Goal: Task Accomplishment & Management: Complete application form

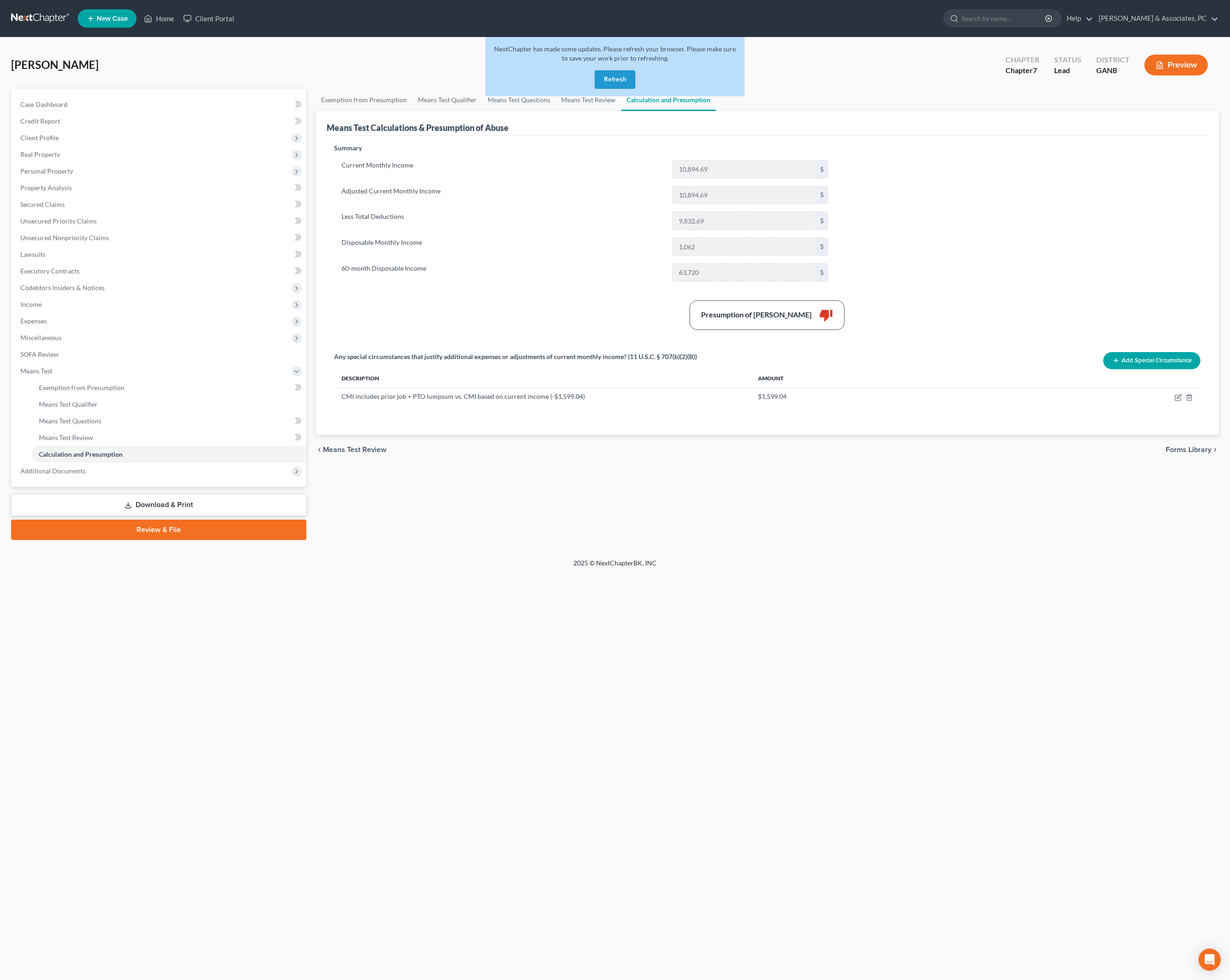
drag, startPoint x: 0, startPoint y: 0, endPoint x: 625, endPoint y: 93, distance: 631.9
click at [625, 89] on button "Refresh" at bounding box center [615, 80] width 41 height 18
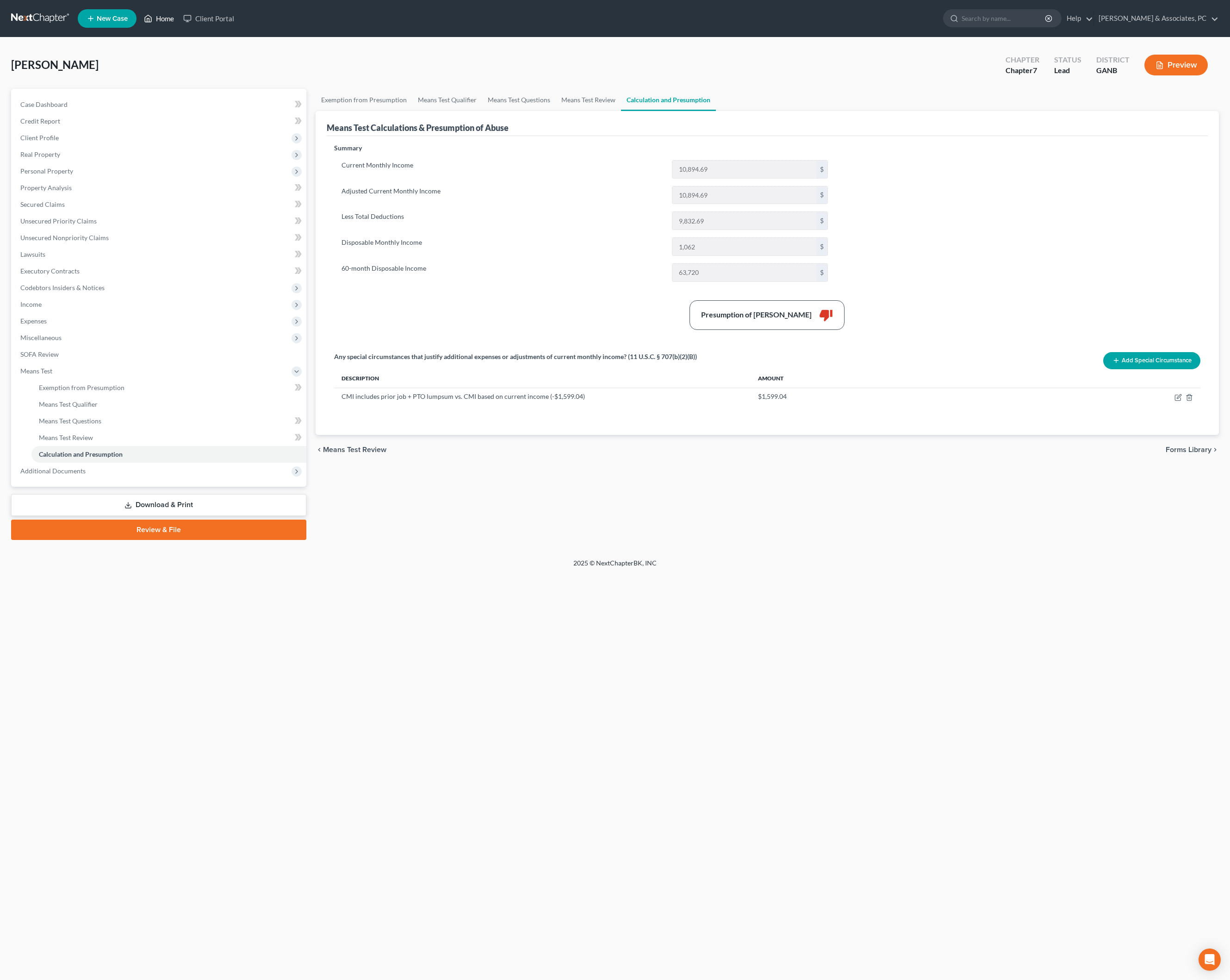
click at [179, 23] on link "Home" at bounding box center [159, 18] width 39 height 17
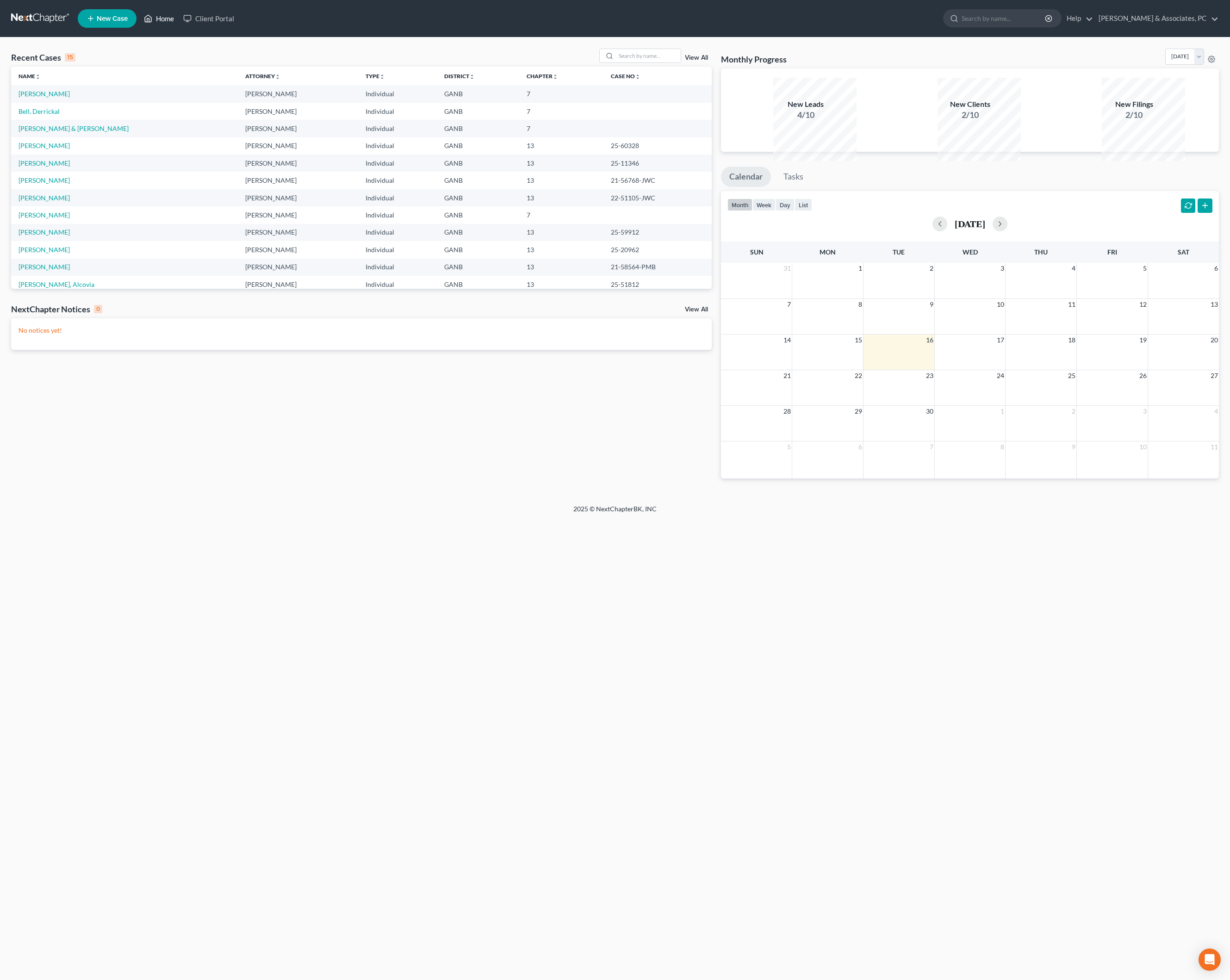
click at [179, 21] on link "Home" at bounding box center [159, 18] width 39 height 17
click at [625, 59] on input "search" at bounding box center [648, 56] width 64 height 14
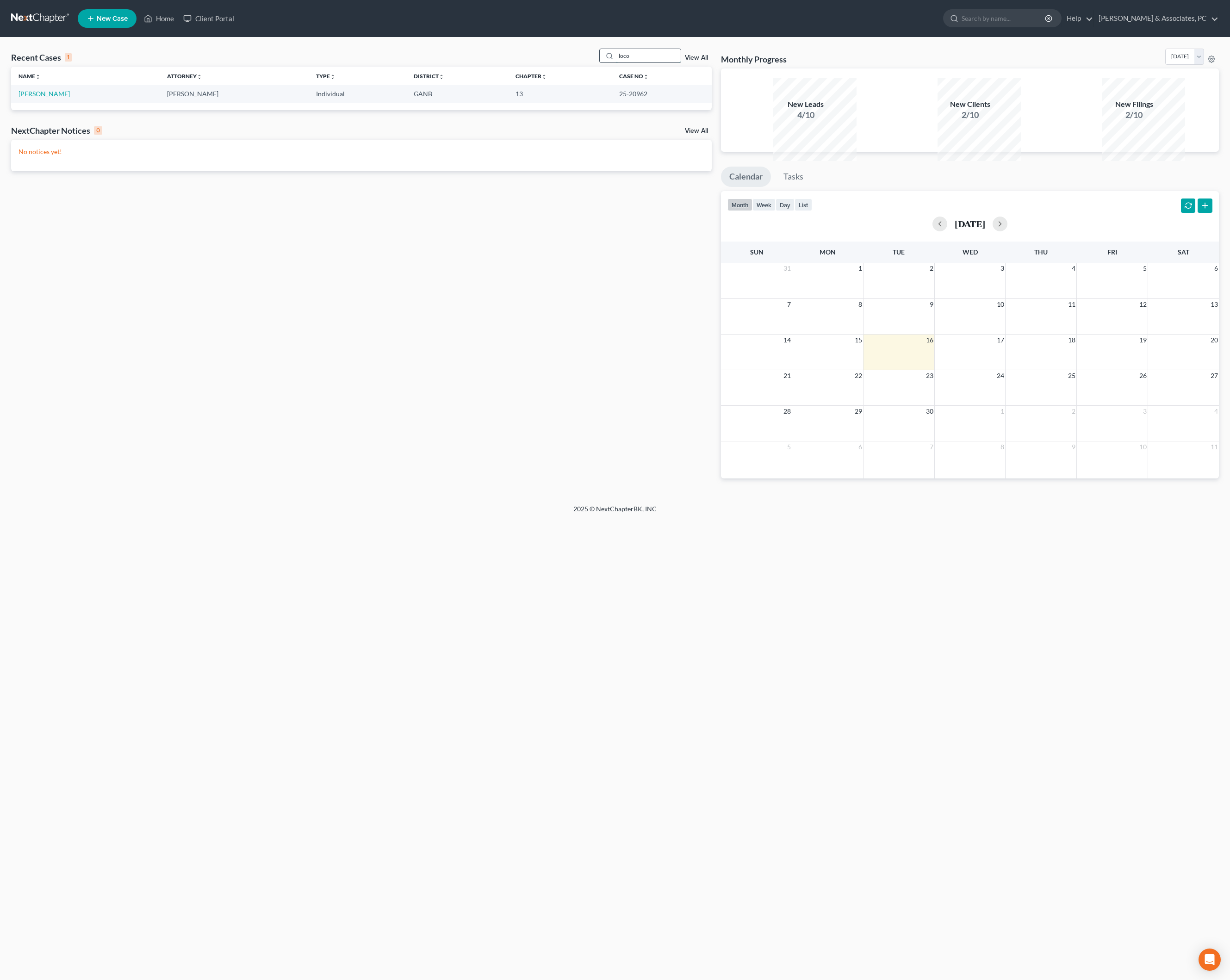
type input "loco"
drag, startPoint x: 625, startPoint y: 58, endPoint x: 76, endPoint y: 114, distance: 551.8
click at [70, 98] on link "[PERSON_NAME]" at bounding box center [44, 93] width 52 height 8
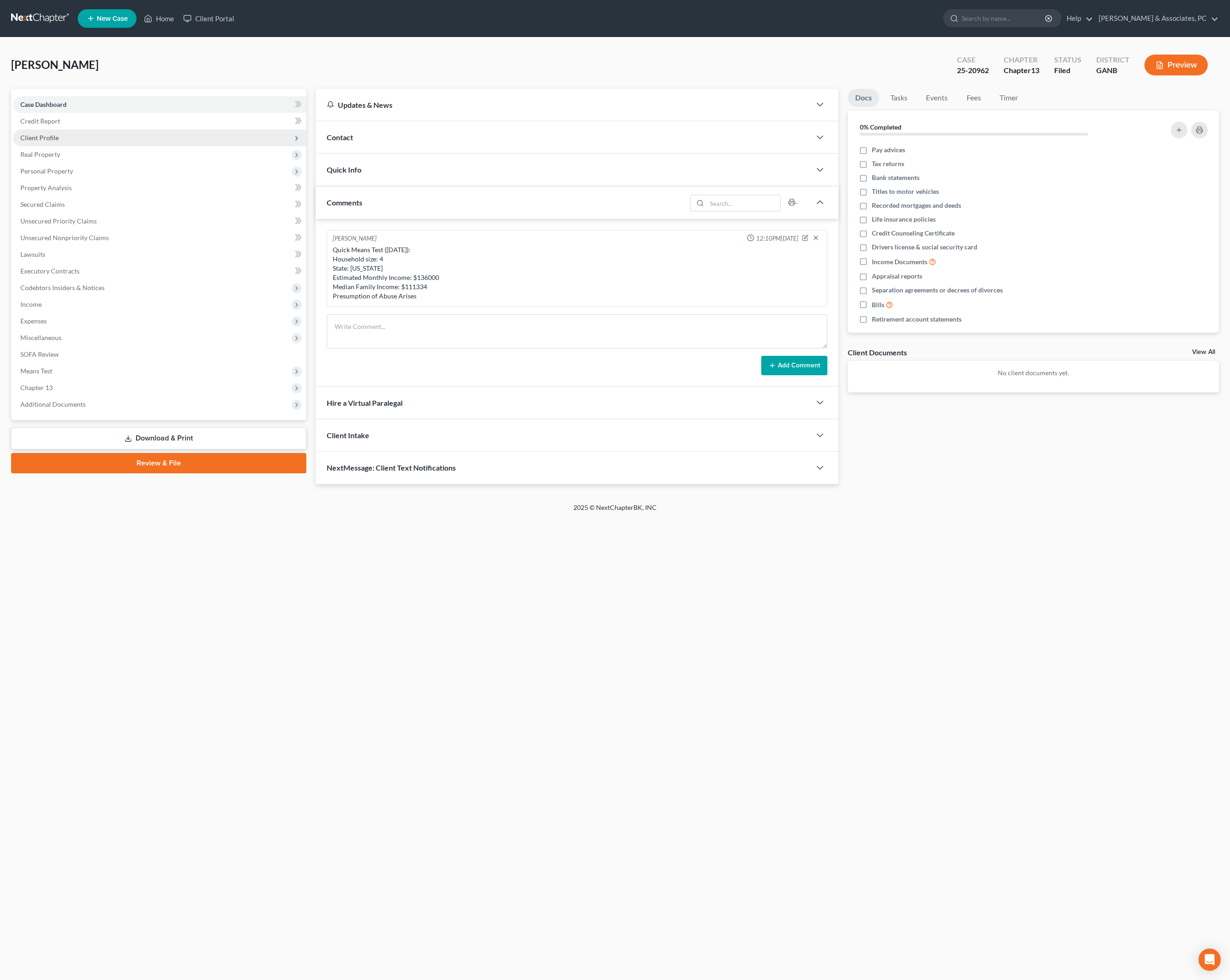
click at [55, 142] on span "Client Profile" at bounding box center [39, 138] width 39 height 8
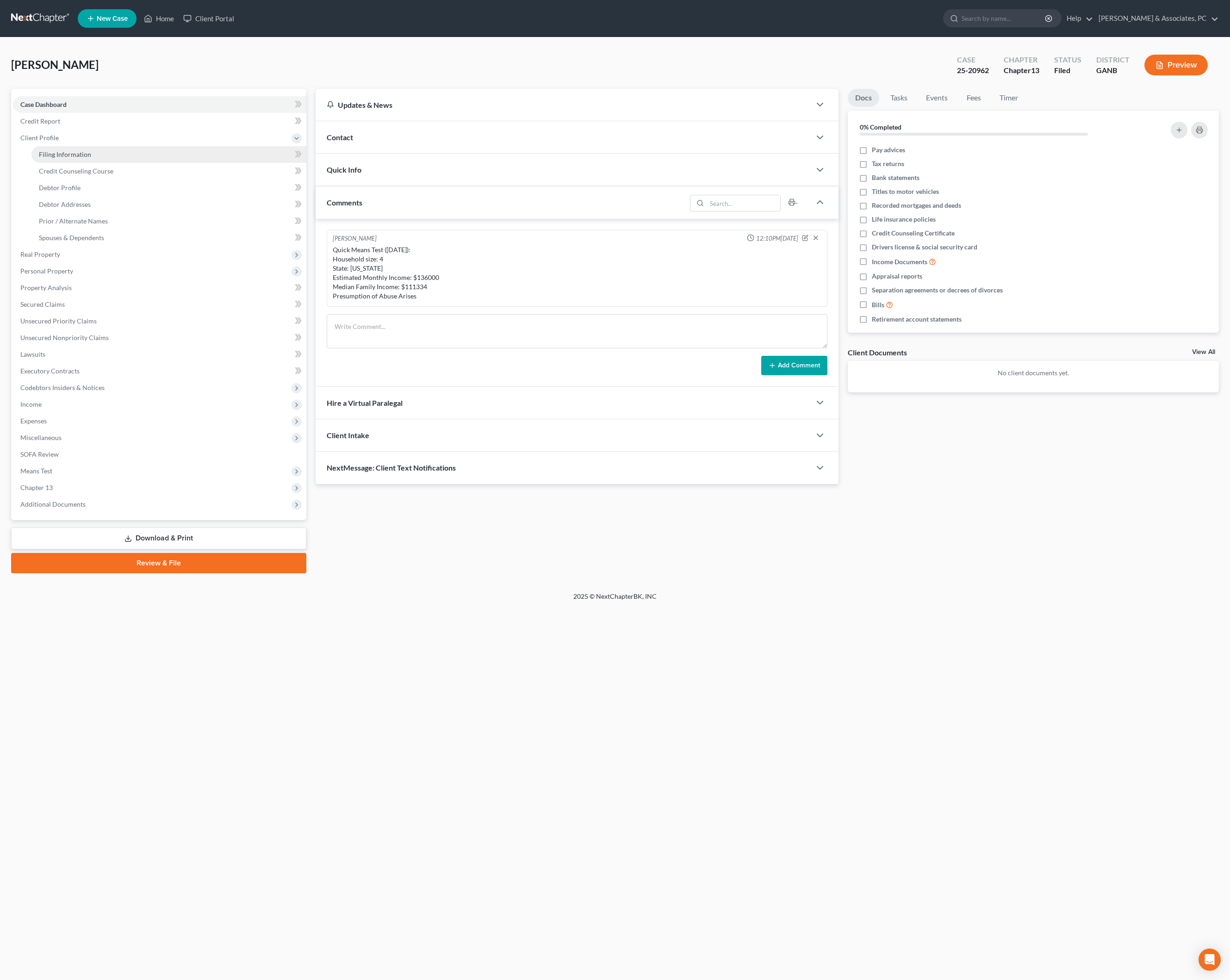
click at [77, 158] on span "Filing Information" at bounding box center [64, 154] width 52 height 8
select select "1"
select select "0"
select select "3"
select select "19"
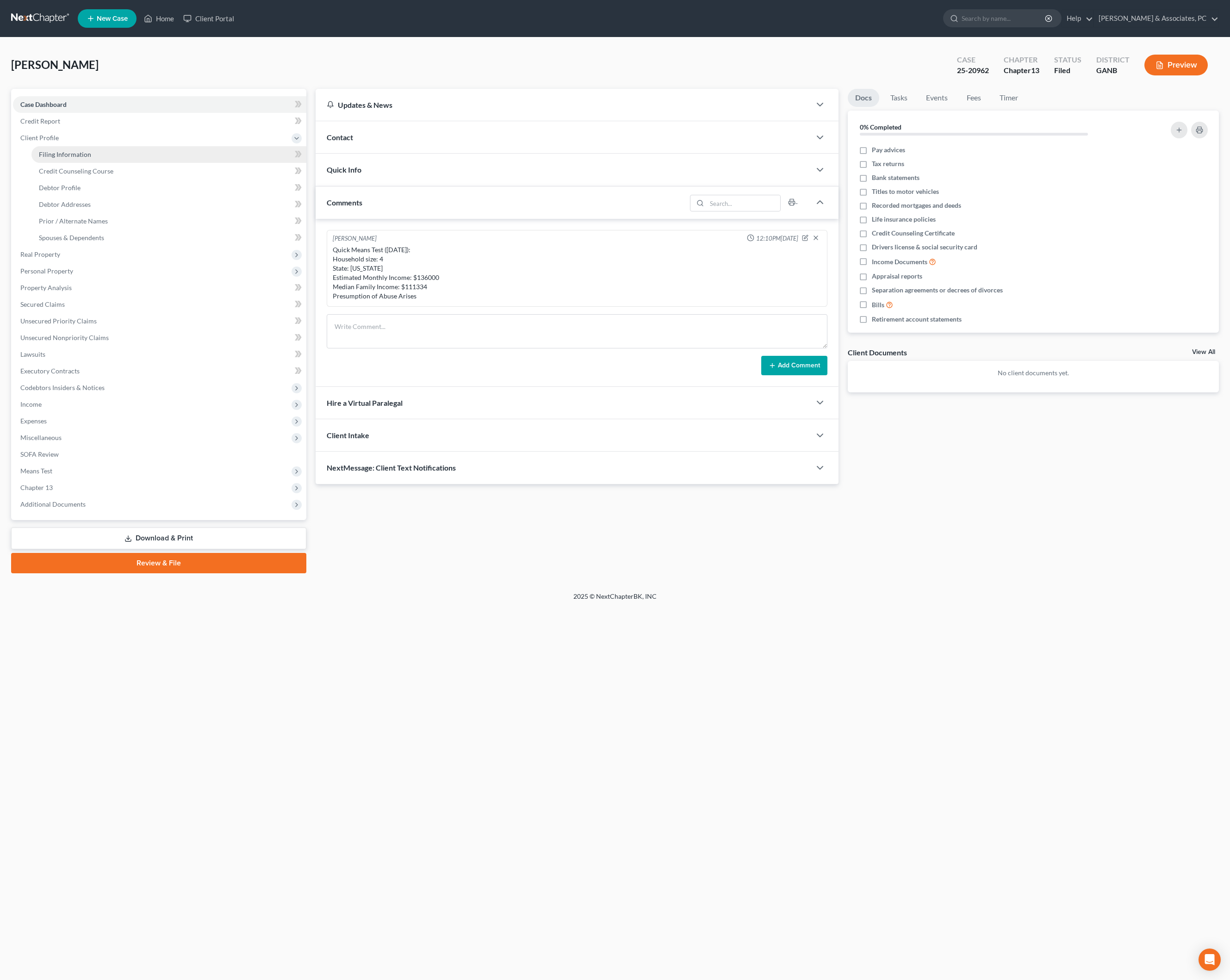
select select "0"
select select "10"
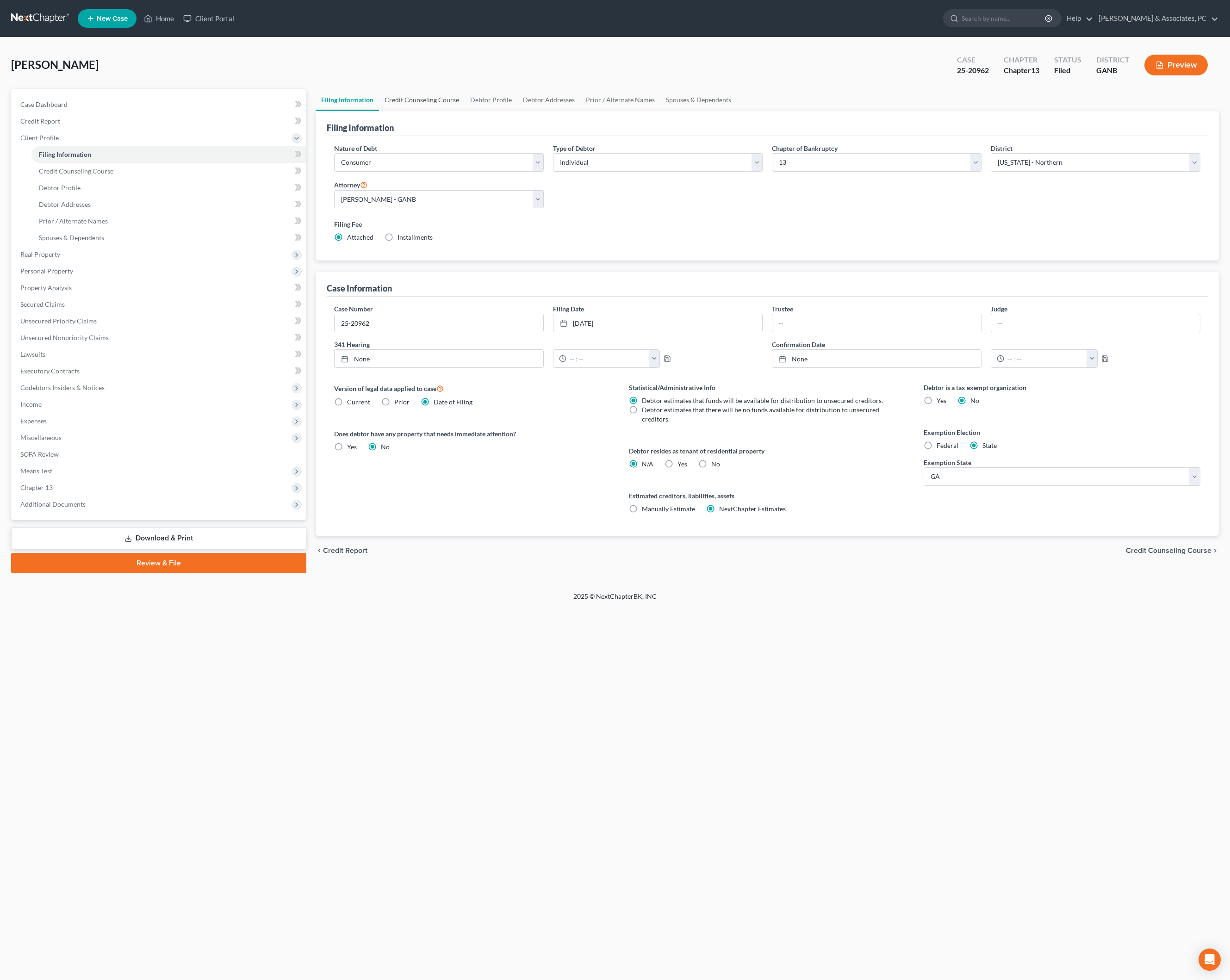
click at [464, 108] on link "Credit Counseling Course" at bounding box center [421, 100] width 85 height 22
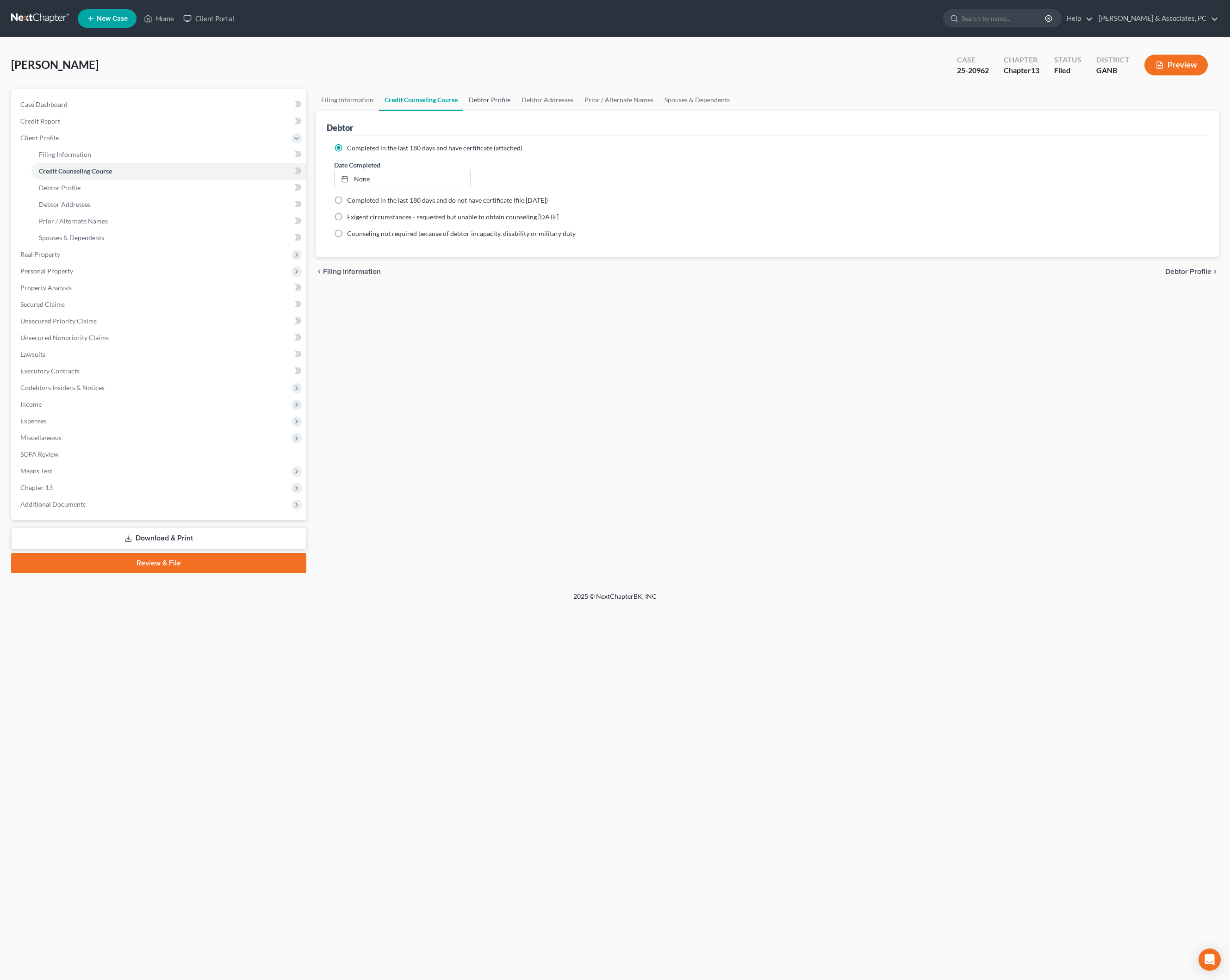
click at [516, 111] on link "Debtor Profile" at bounding box center [489, 100] width 53 height 22
select select "0"
select select "3"
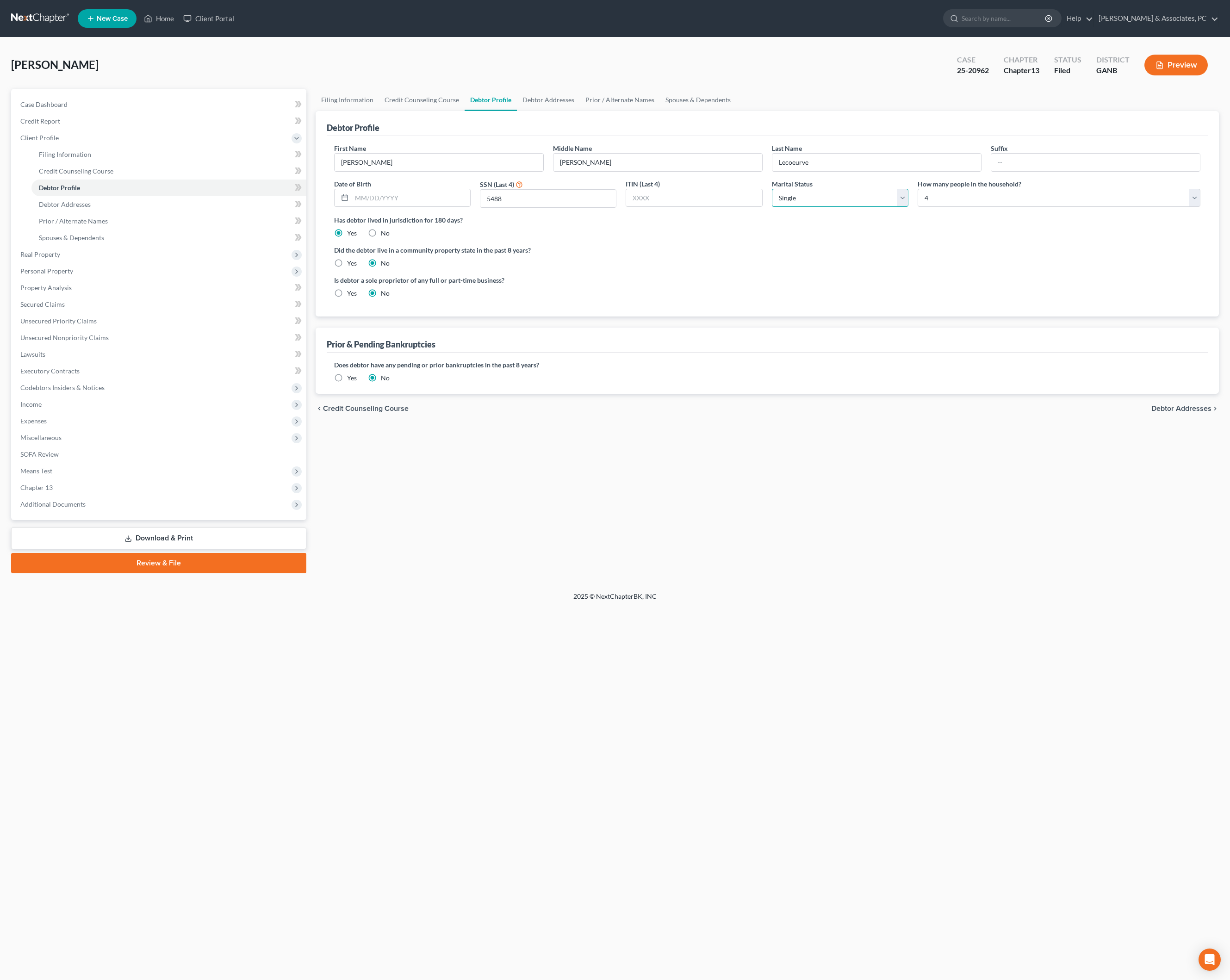
select select "1"
click at [580, 111] on link "Debtor Addresses" at bounding box center [548, 100] width 63 height 22
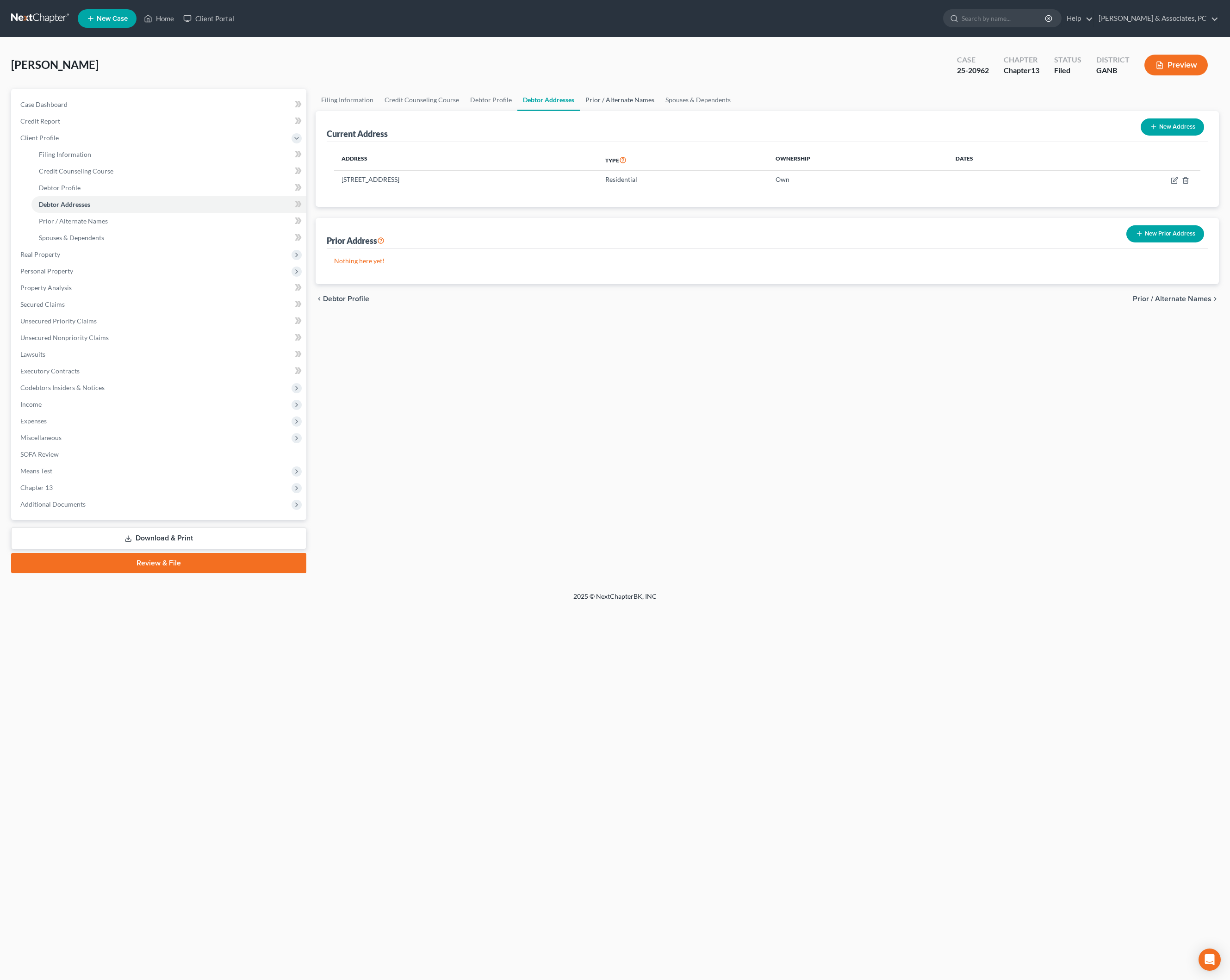
click at [660, 111] on link "Prior / Alternate Names" at bounding box center [620, 100] width 80 height 22
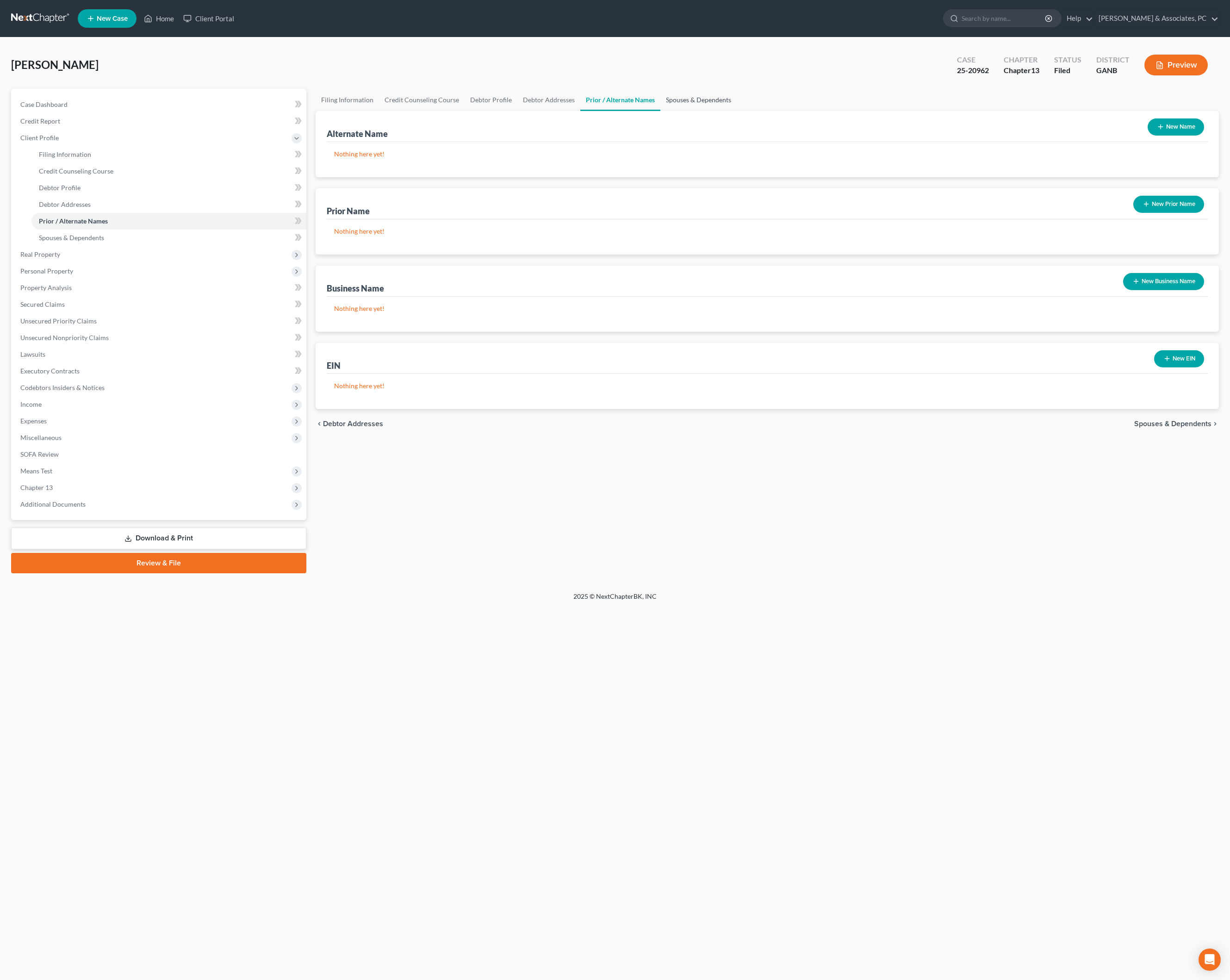
click at [736, 111] on link "Spouses & Dependents" at bounding box center [698, 100] width 76 height 22
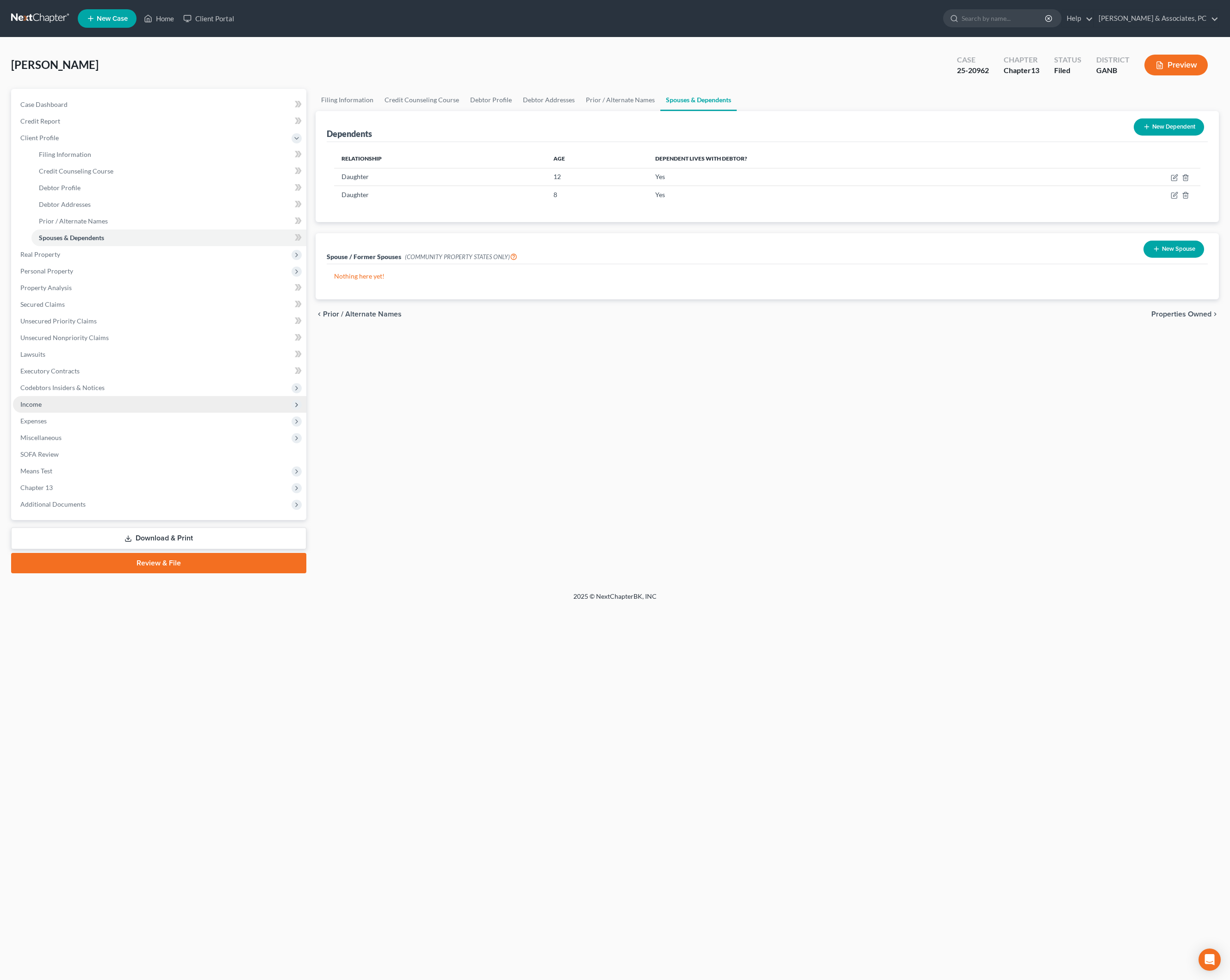
click at [46, 413] on span "Income" at bounding box center [160, 404] width 294 height 17
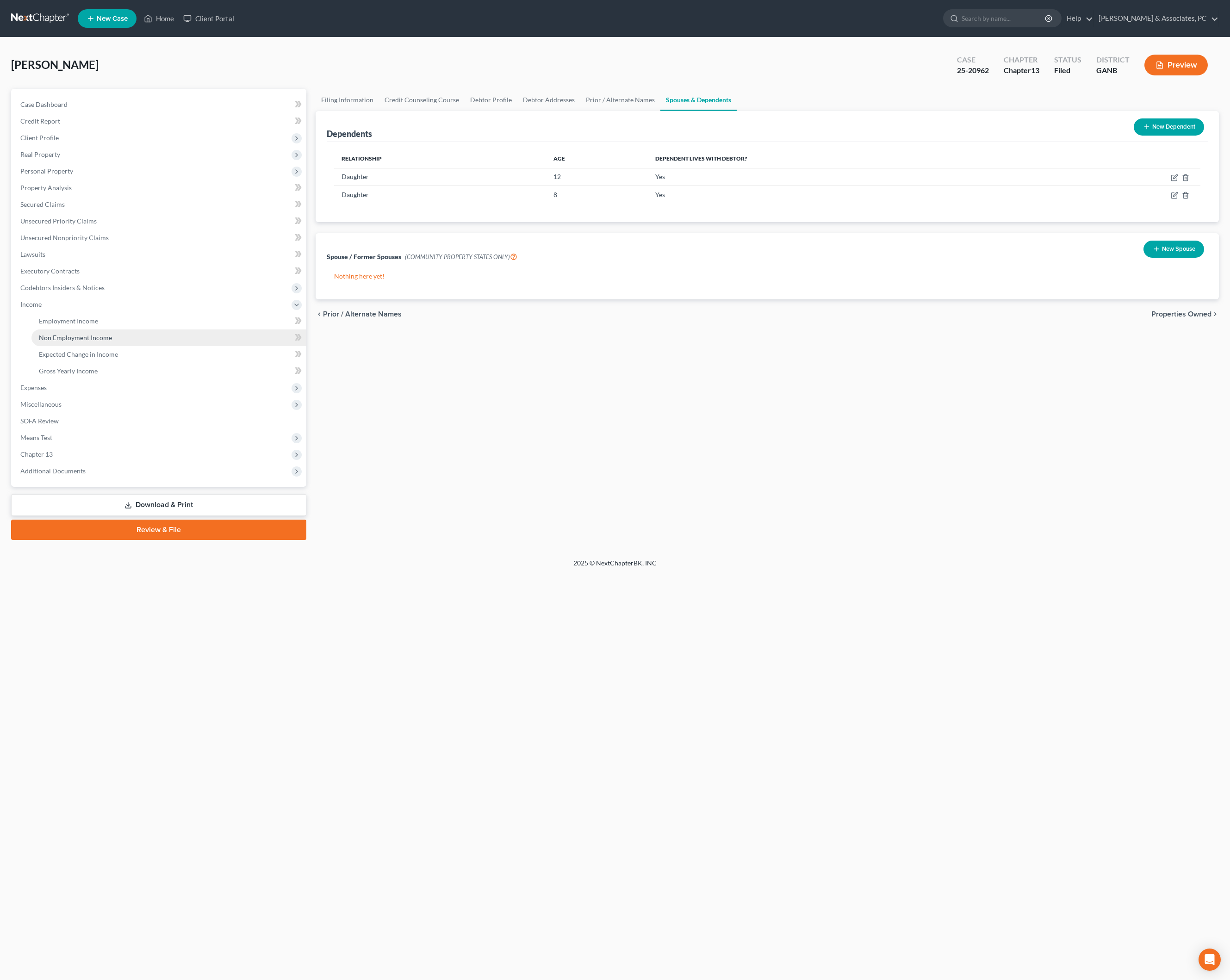
click at [73, 346] on link "Non Employment Income" at bounding box center [169, 337] width 275 height 17
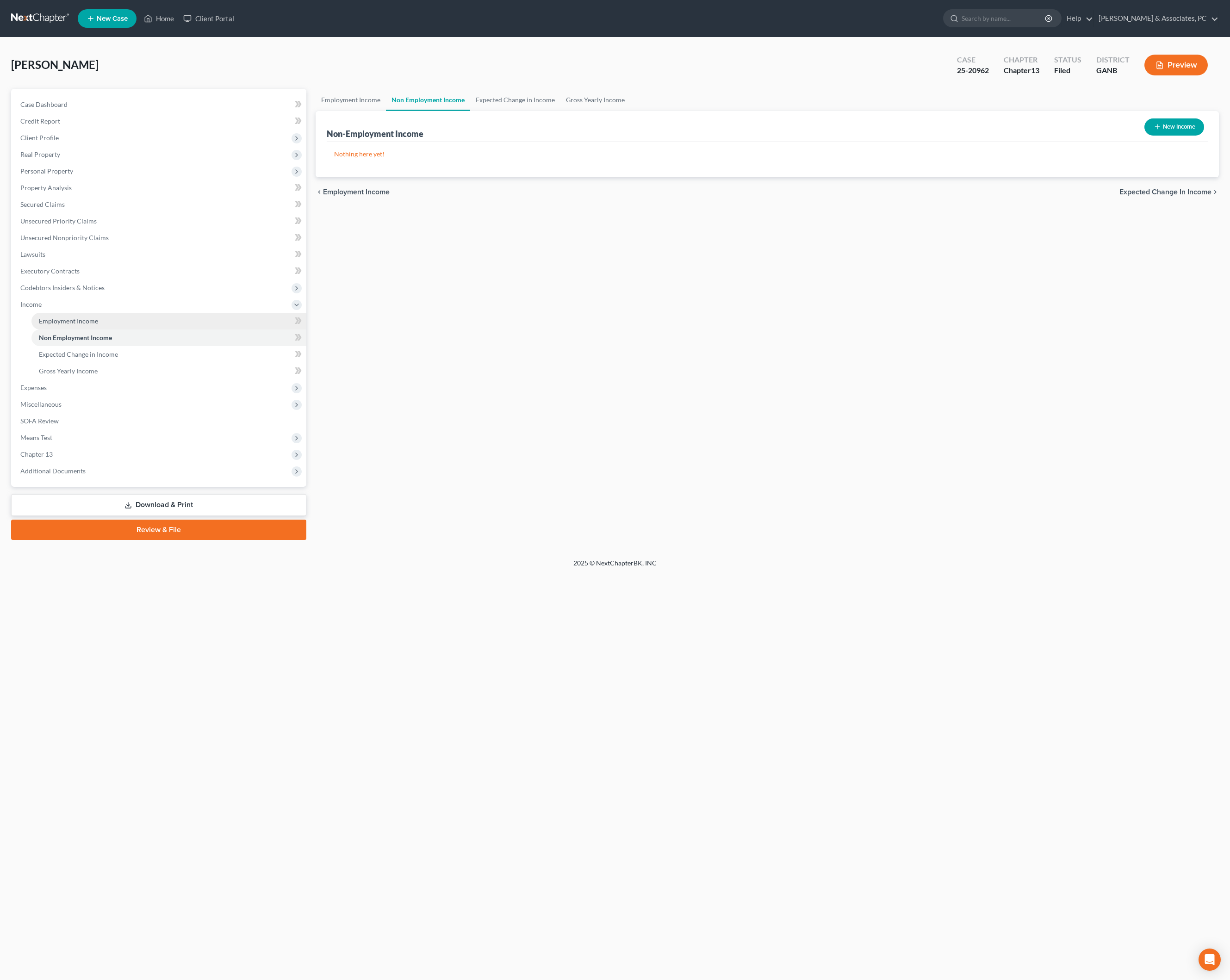
click at [98, 325] on span "Employment Income" at bounding box center [68, 321] width 59 height 8
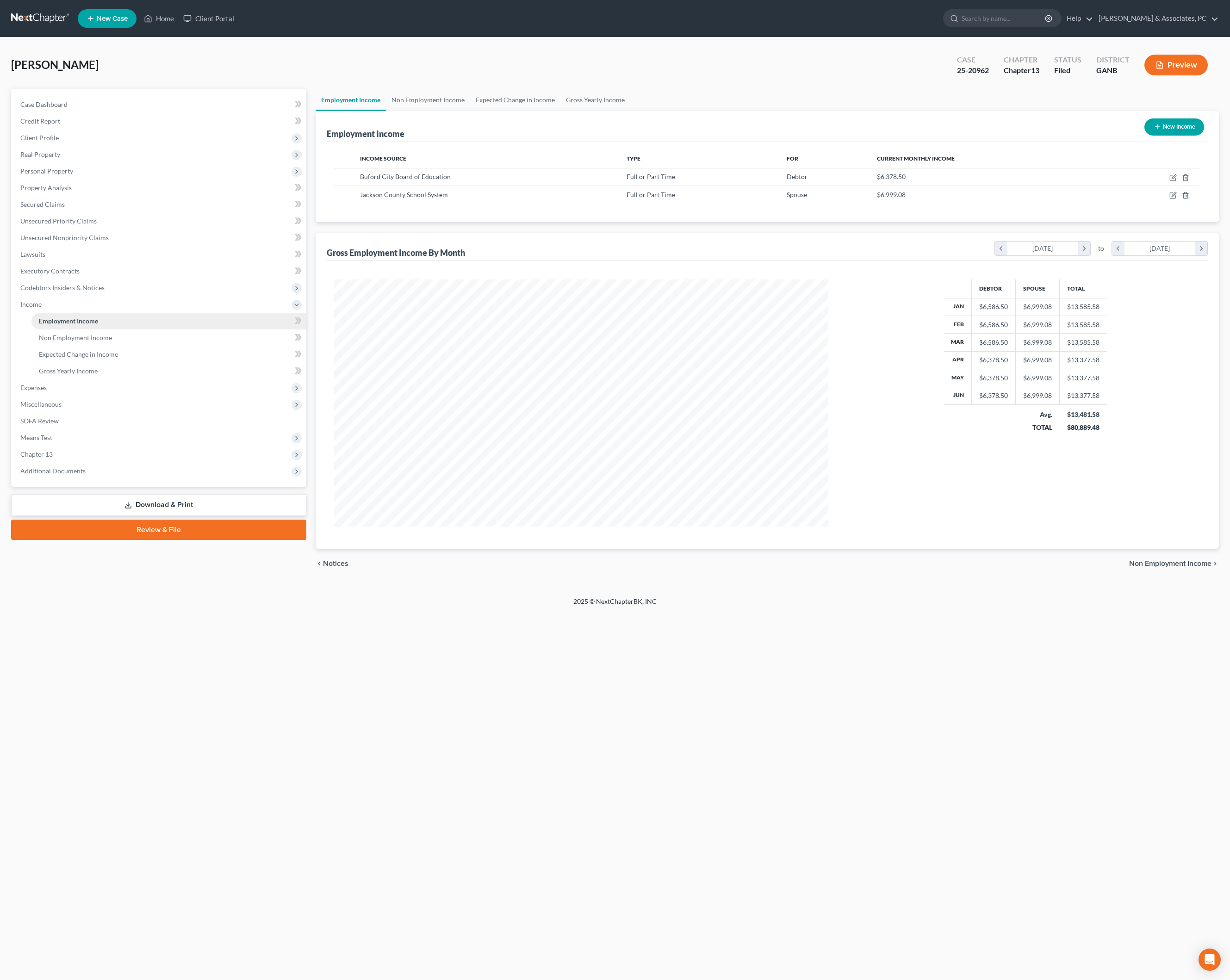
scroll to position [247, 512]
click at [58, 396] on span "Expenses" at bounding box center [160, 387] width 294 height 17
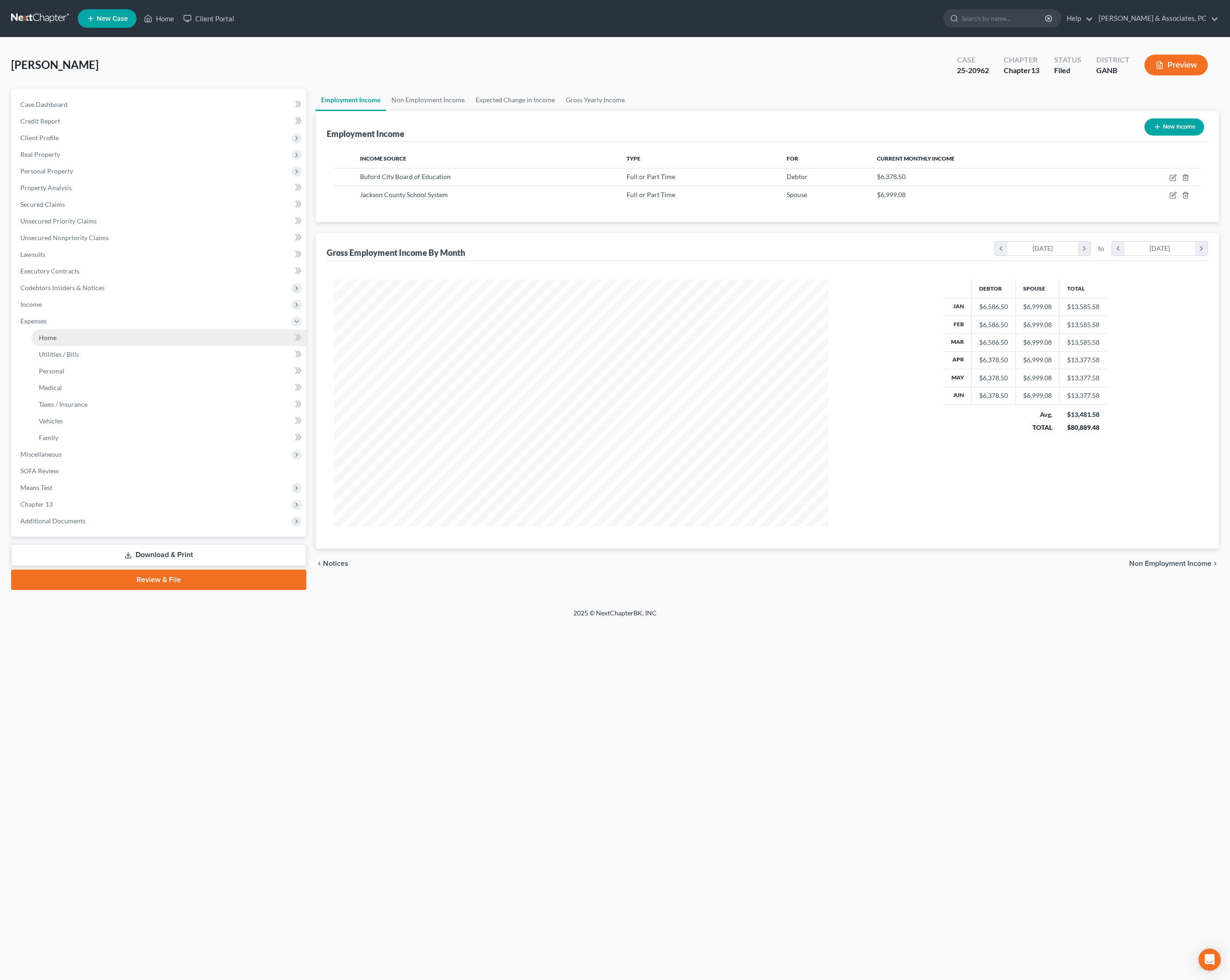
click at [69, 346] on link "Home" at bounding box center [169, 337] width 275 height 17
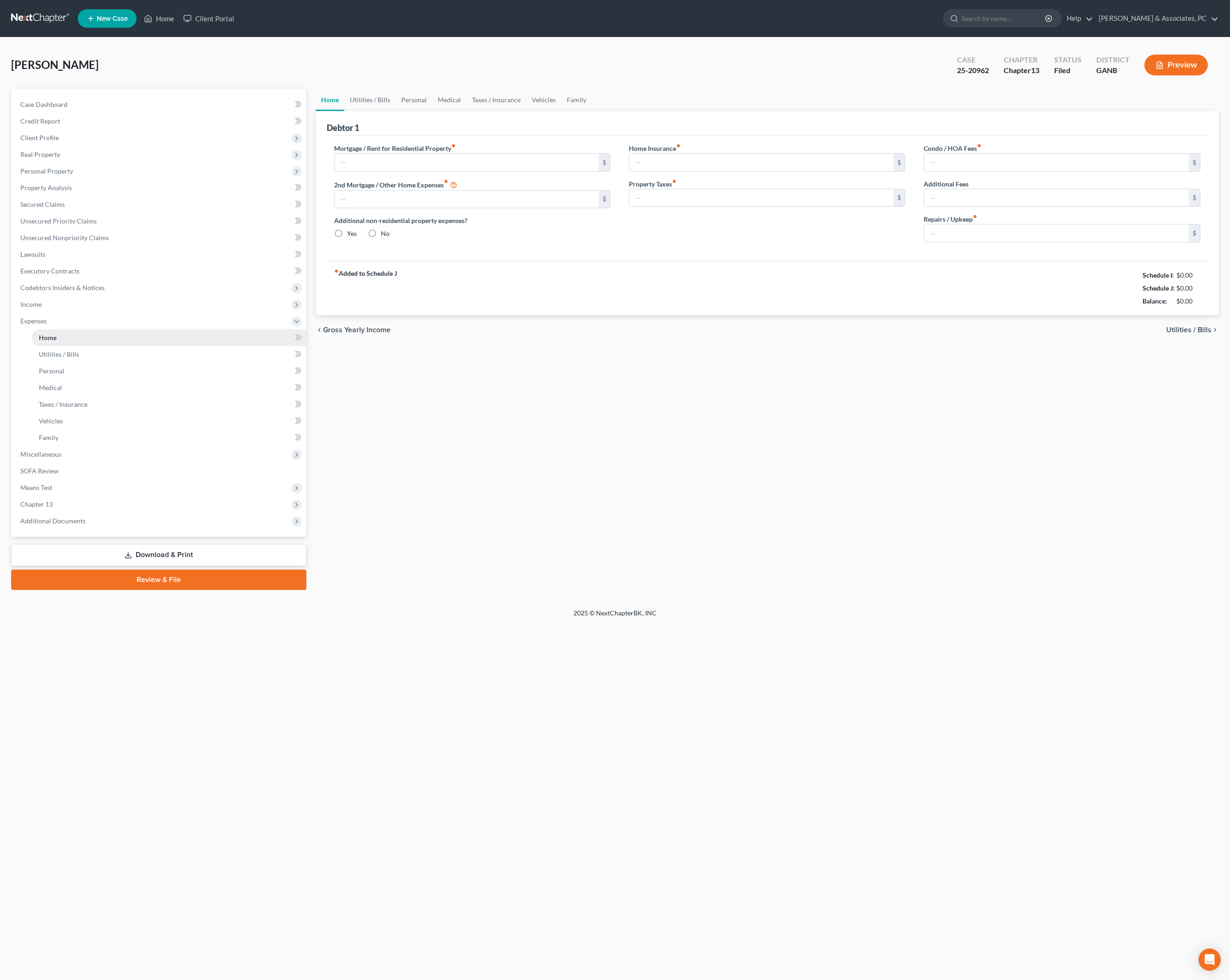
type input "2,672.00"
type input "0.00"
radio input "true"
type input "0.00"
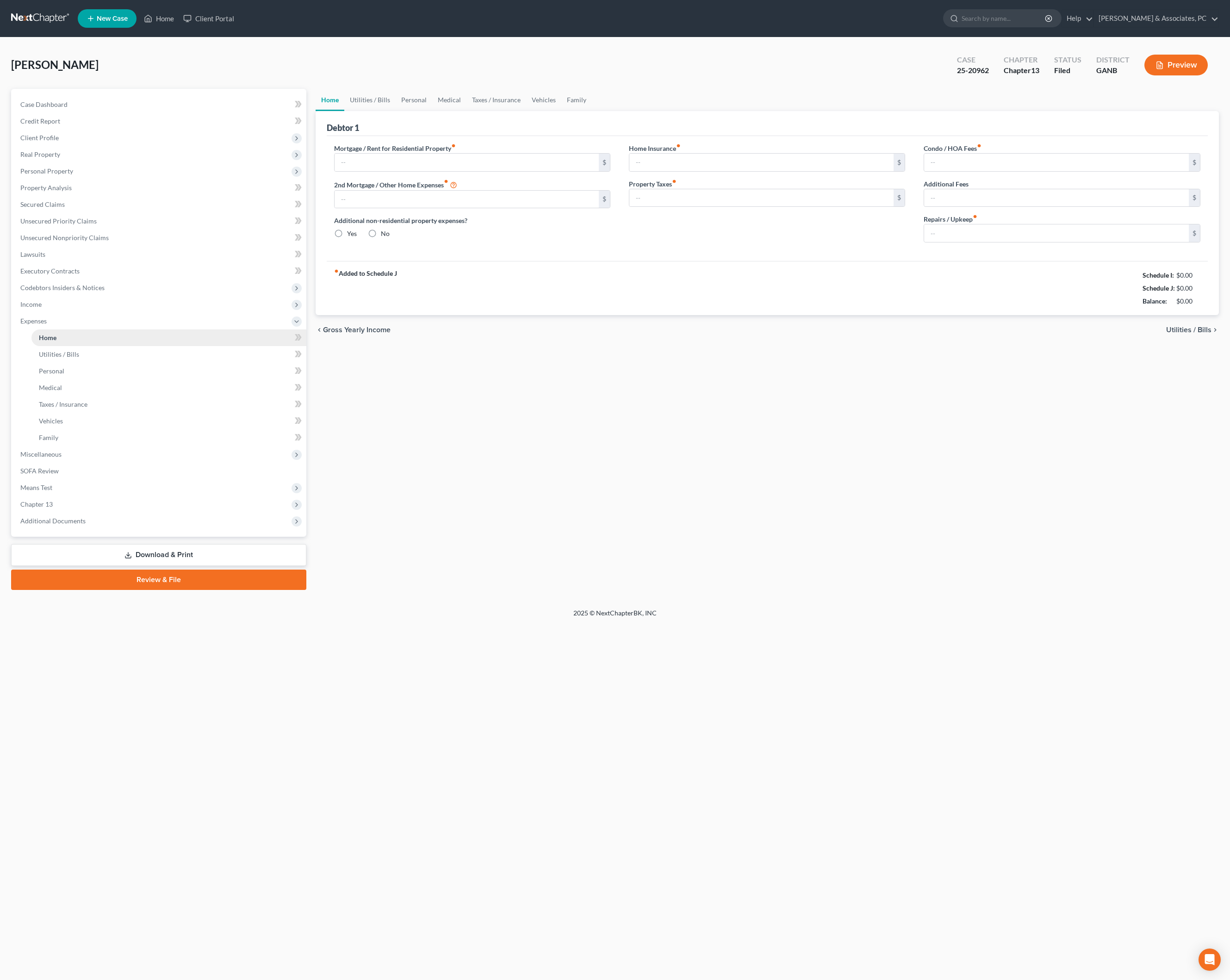
type input "66.67"
type input "0.00"
type input "200.00"
click at [179, 20] on link "Home" at bounding box center [159, 18] width 39 height 17
